Goal: Information Seeking & Learning: Learn about a topic

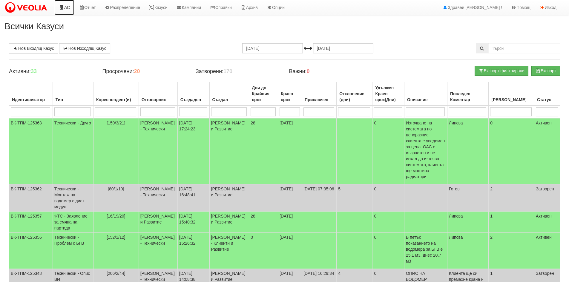
click at [72, 11] on link "АС" at bounding box center [64, 7] width 20 height 15
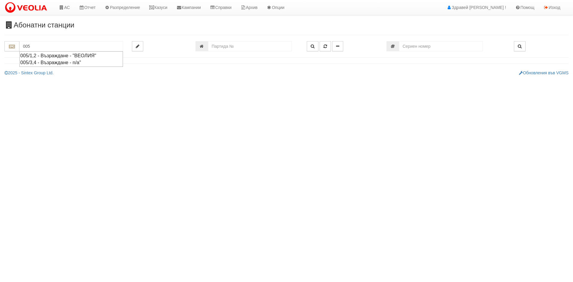
click at [66, 53] on div "005/1,2 - Възраждане - "ВЕОЛИЯ"" at bounding box center [71, 55] width 102 height 7
type input "005/1,2 - Възраждане - "ВЕОЛИЯ""
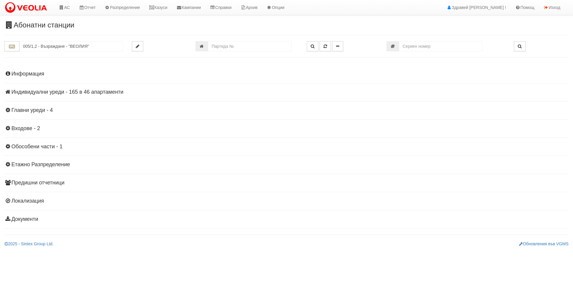
click at [41, 73] on h4 "Информация" at bounding box center [286, 74] width 564 height 6
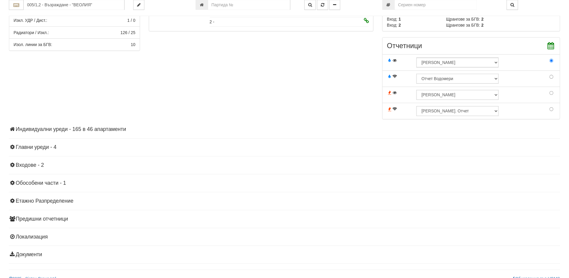
scroll to position [179, 0]
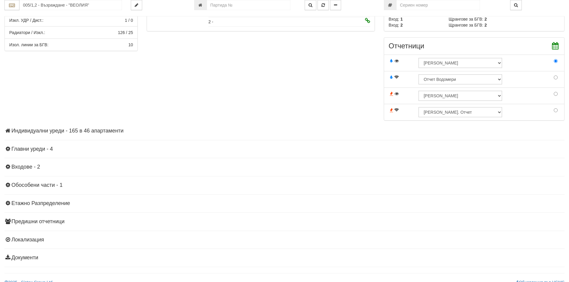
click at [47, 124] on div "Параметри Брой Апартаменти: 46 Ползватели 07/2025 35 % 0 % 85" at bounding box center [284, 25] width 569 height 203
click at [49, 133] on h4 "Индивидуални уреди - 165 в 46 апартаменти" at bounding box center [284, 131] width 560 height 6
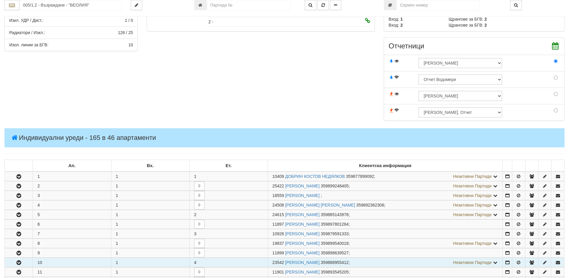
scroll to position [299, 0]
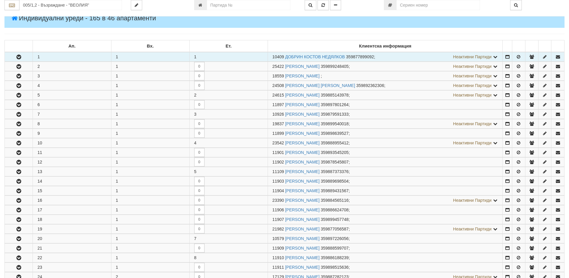
click at [13, 59] on button "button" at bounding box center [19, 56] width 28 height 9
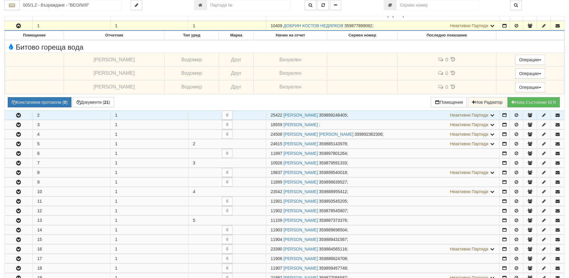
scroll to position [358, 0]
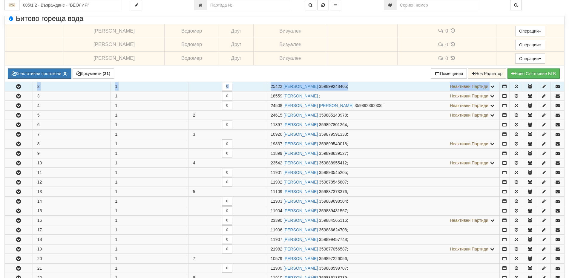
click at [16, 90] on tbody "1 1 1 10409 ДОБРИН КОСТОВ НЕДЯЛКОВ 359877899092 ; Неактивни Партиди 15508 НИНА …" at bounding box center [284, 251] width 559 height 519
click at [16, 90] on button "button" at bounding box center [19, 86] width 28 height 9
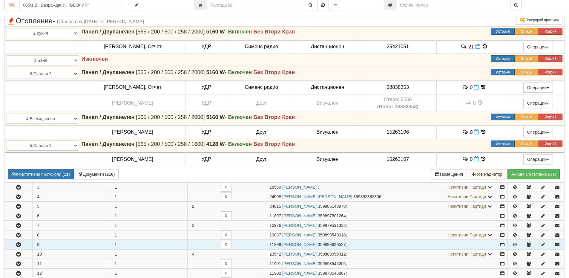
scroll to position [597, 0]
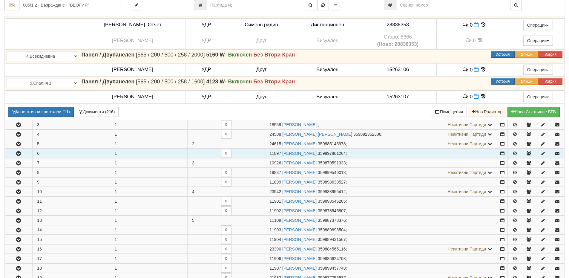
click at [13, 157] on button "button" at bounding box center [18, 153] width 27 height 9
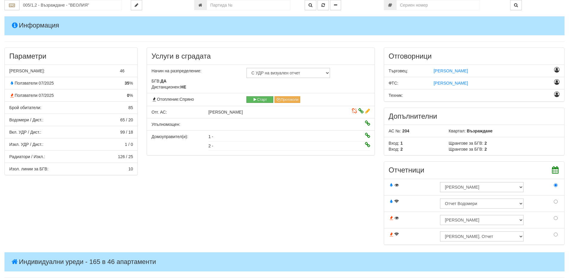
scroll to position [0, 0]
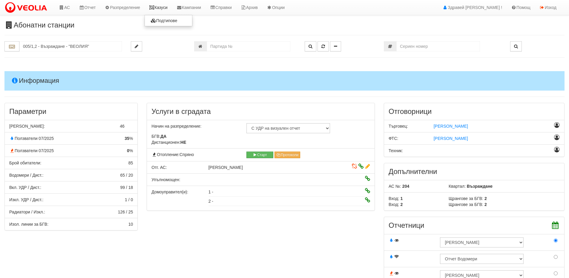
click at [155, 11] on link "Казуси" at bounding box center [157, 7] width 27 height 15
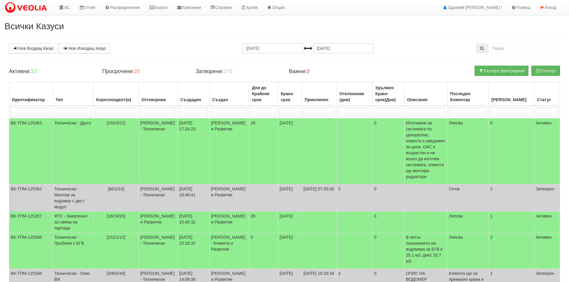
click at [552, 17] on body "АС Отчет Настройки Период Глобални Параметри Сваляне Отчетни Карти Нулиране УДР" at bounding box center [284, 243] width 569 height 486
click at [553, 9] on link "Изход" at bounding box center [548, 7] width 26 height 15
